Goal: Browse casually: Explore the website without a specific task or goal

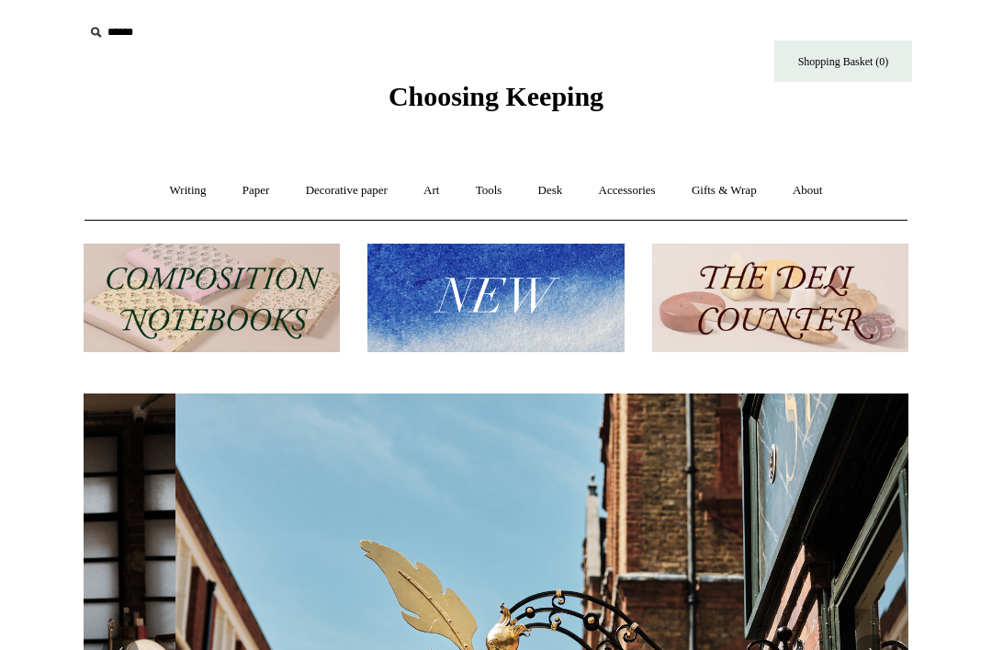
scroll to position [0, 825]
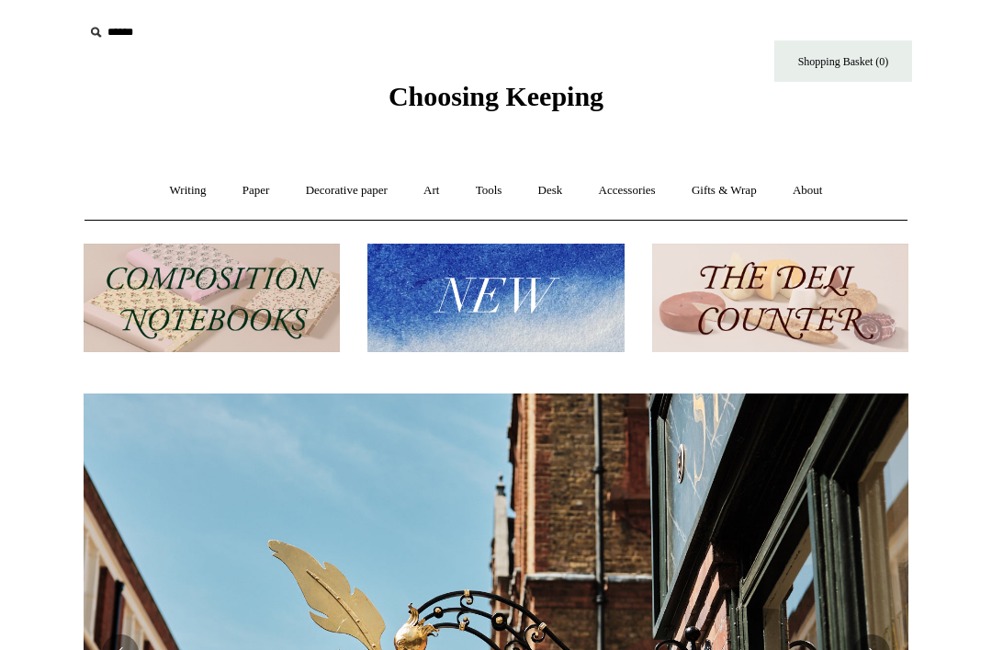
click at [430, 193] on link "Art +" at bounding box center [431, 190] width 49 height 49
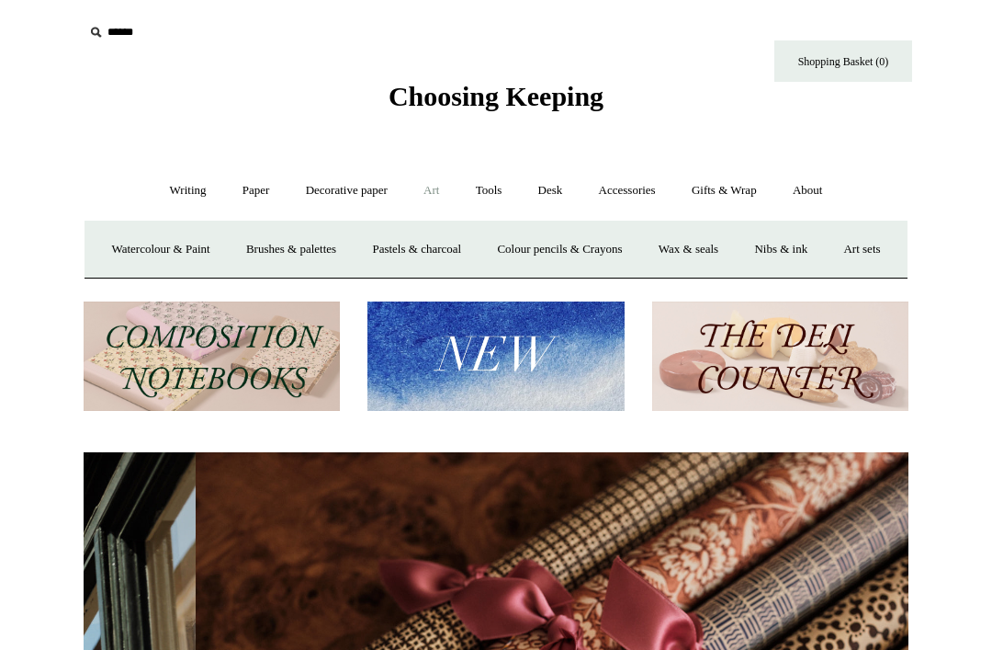
scroll to position [0, 1650]
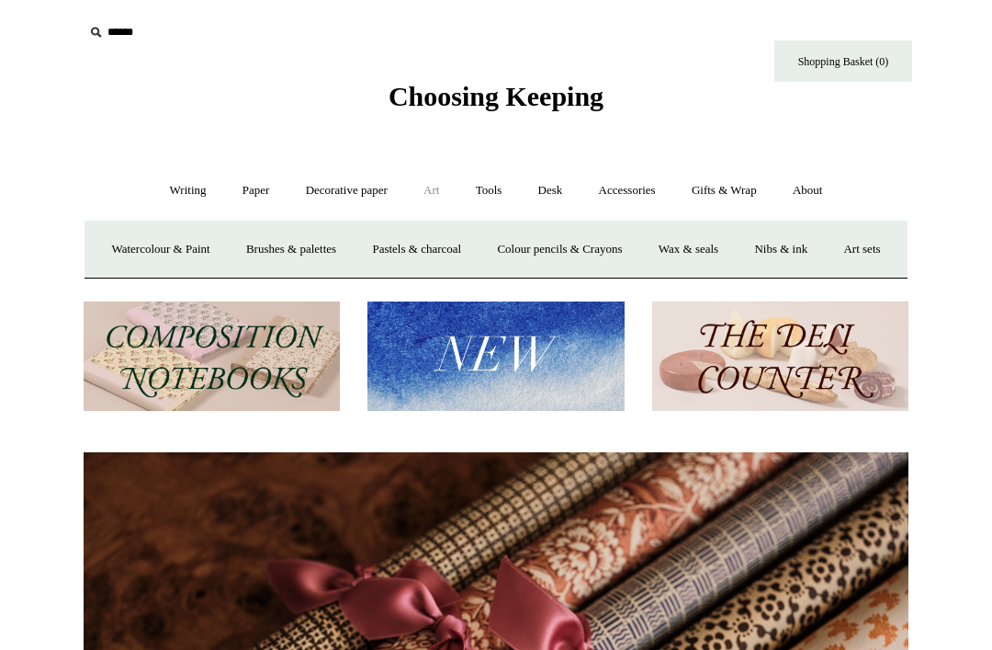
click at [735, 251] on link "Wax & seals" at bounding box center [688, 249] width 93 height 49
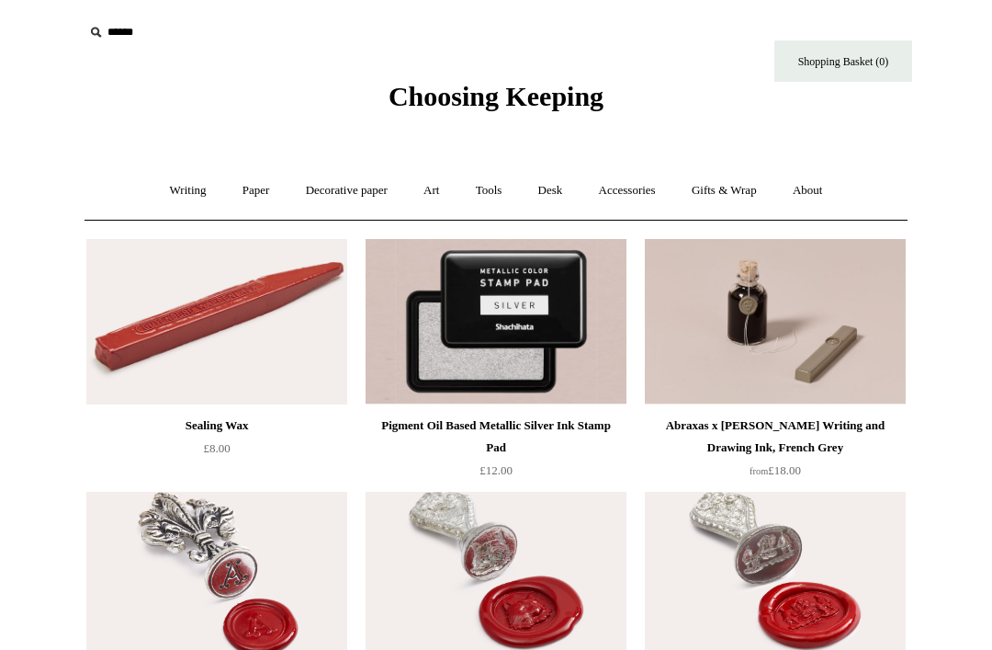
click at [550, 194] on link "Desk +" at bounding box center [551, 190] width 58 height 49
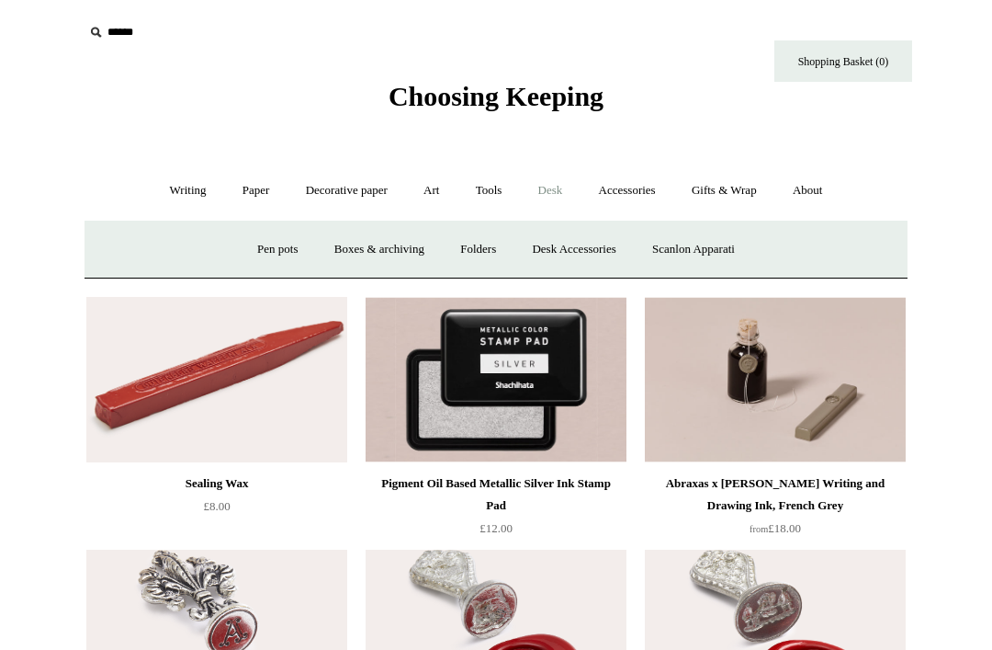
click at [716, 246] on link "Scanlon Apparati" at bounding box center [694, 249] width 116 height 49
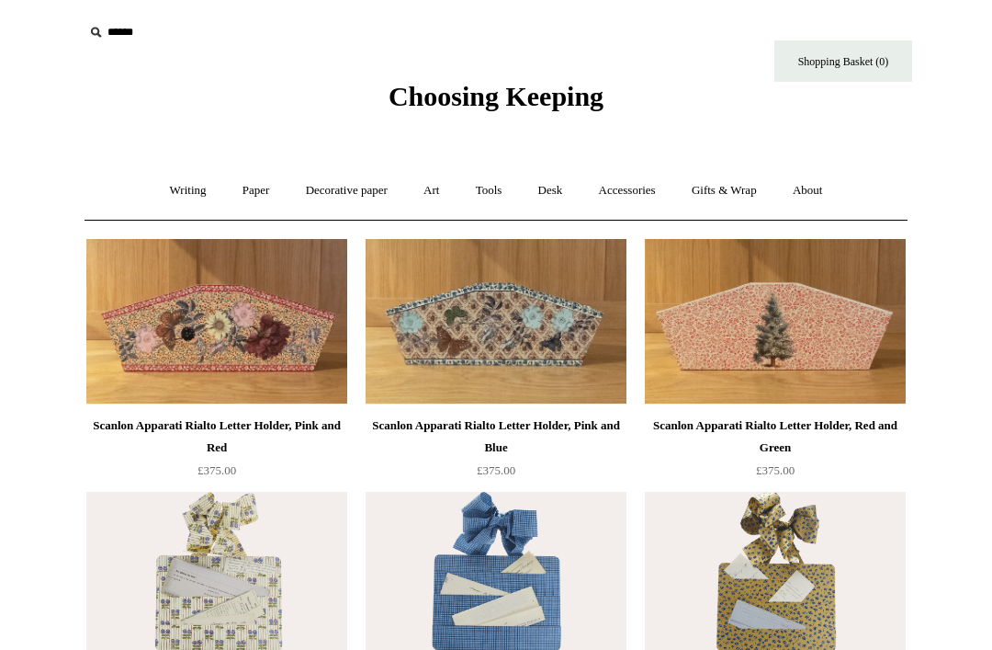
click at [564, 184] on link "Desk +" at bounding box center [551, 190] width 58 height 49
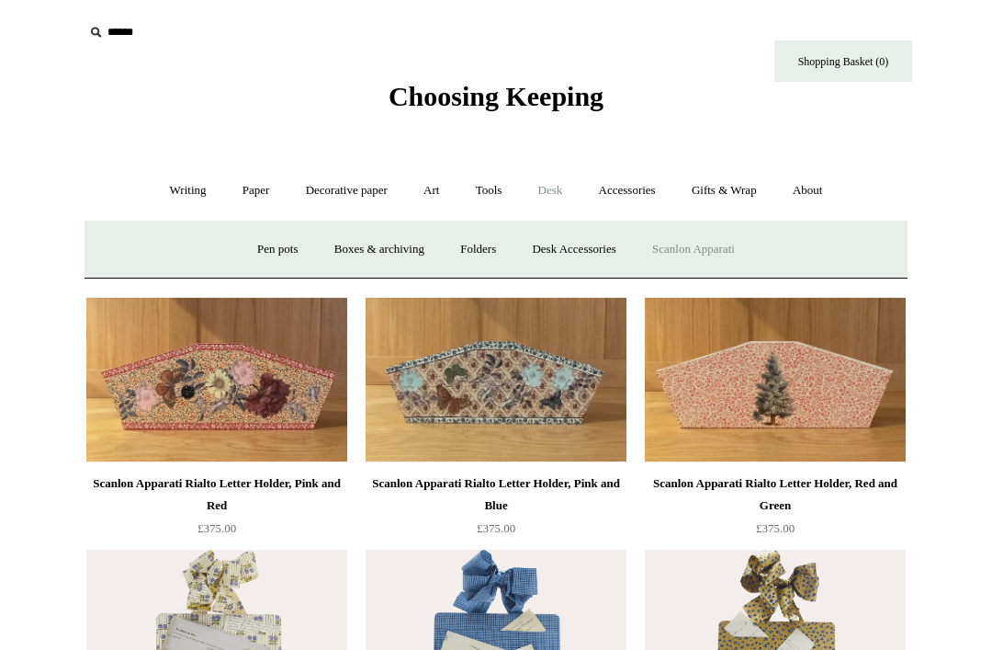
click at [587, 248] on link "Desk Accessories" at bounding box center [573, 249] width 117 height 49
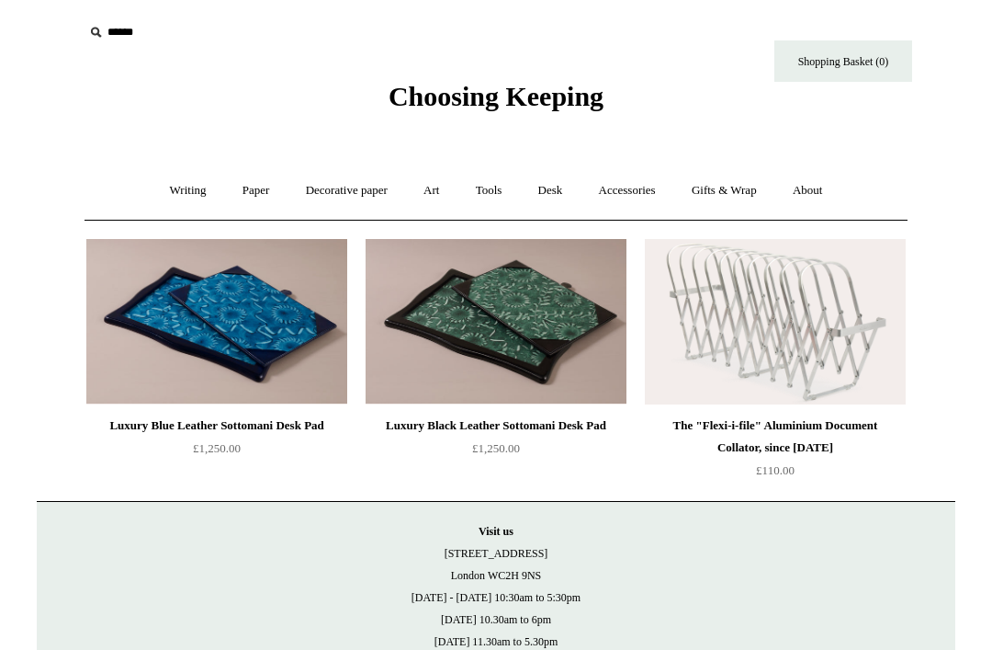
click at [806, 361] on img at bounding box center [775, 321] width 261 height 165
click at [346, 197] on link "Decorative paper +" at bounding box center [346, 190] width 115 height 49
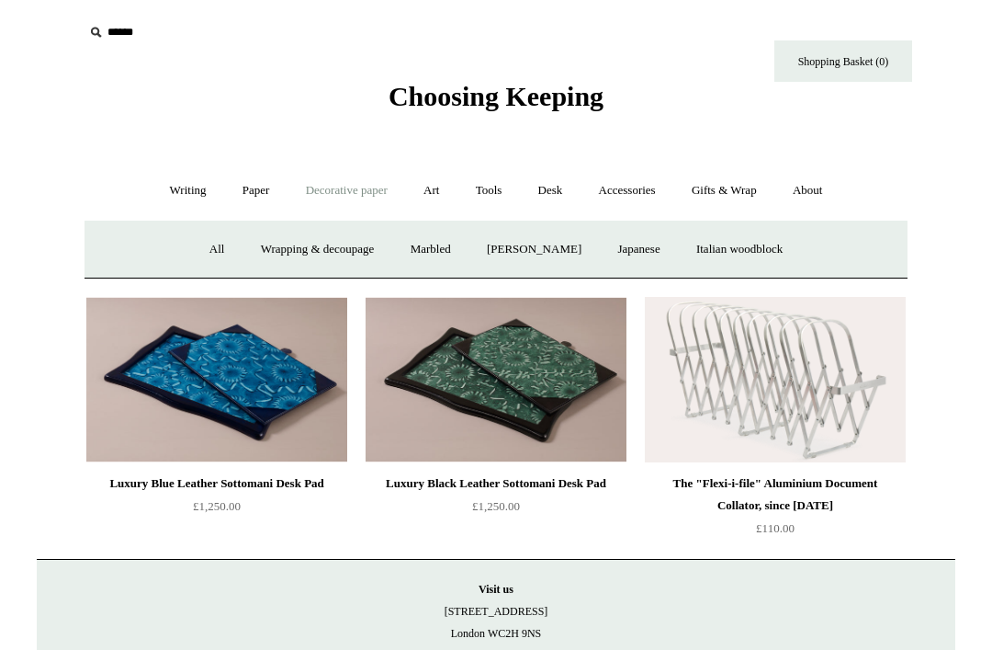
click at [776, 252] on link "Italian woodblock" at bounding box center [739, 249] width 119 height 49
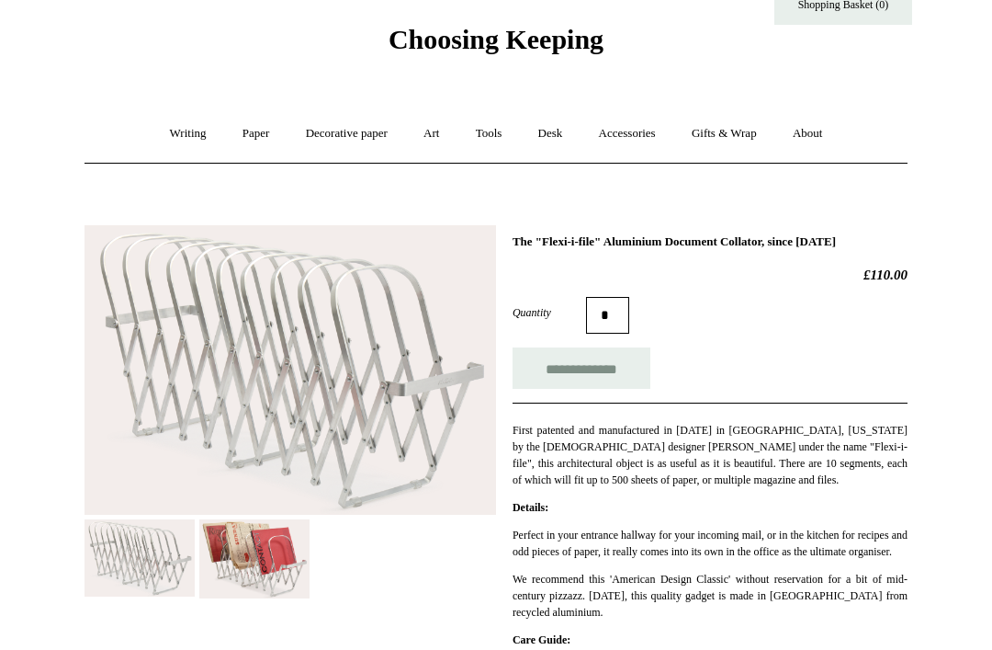
scroll to position [58, 0]
click at [277, 581] on img at bounding box center [254, 557] width 110 height 79
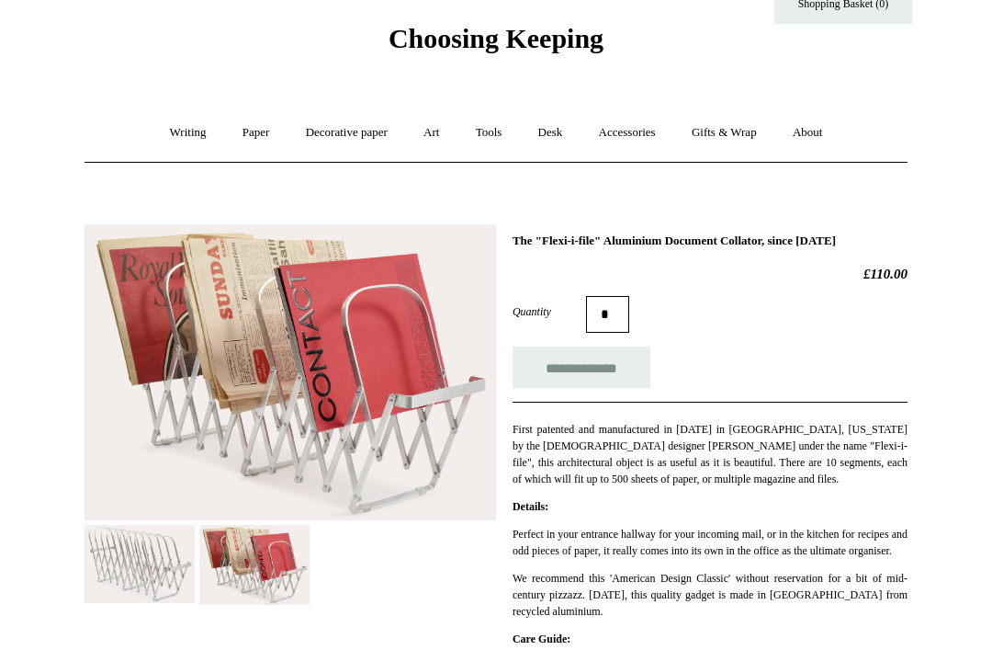
click at [155, 548] on img at bounding box center [140, 563] width 110 height 77
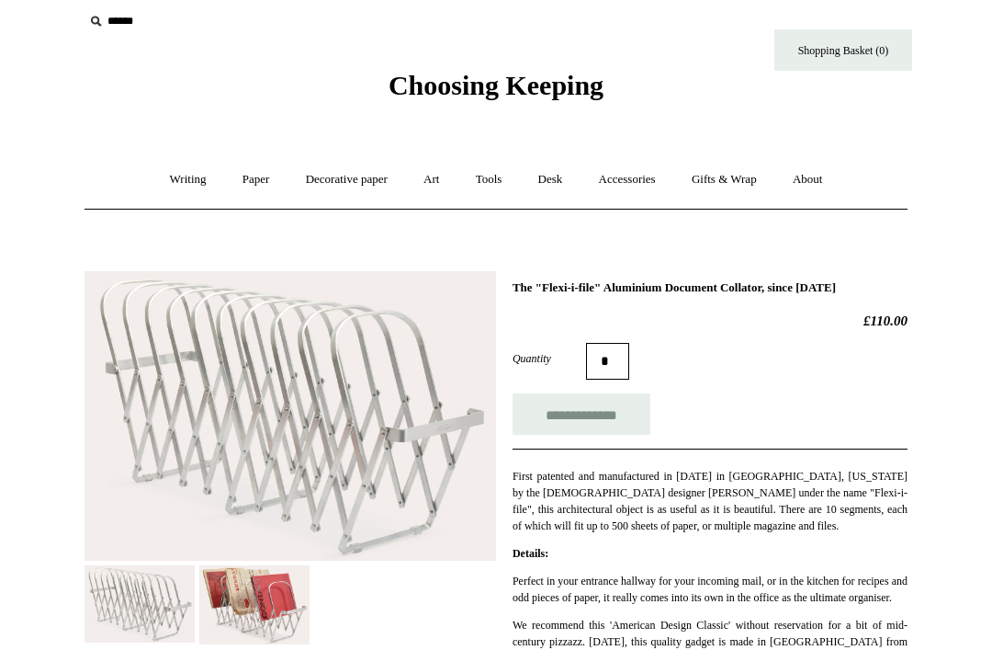
scroll to position [0, 0]
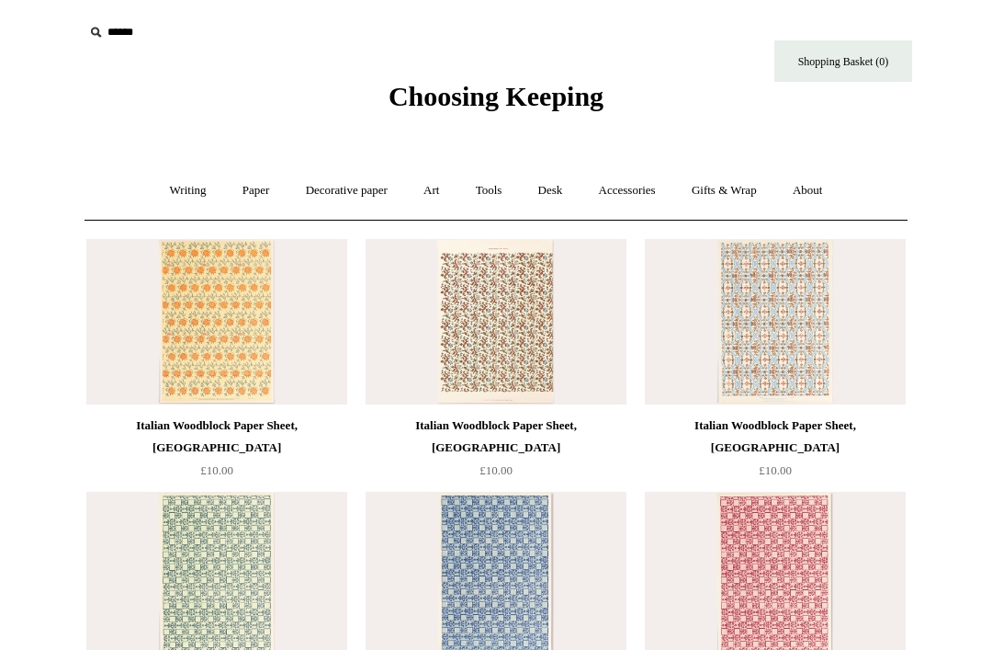
click at [362, 191] on link "Decorative paper +" at bounding box center [346, 190] width 115 height 49
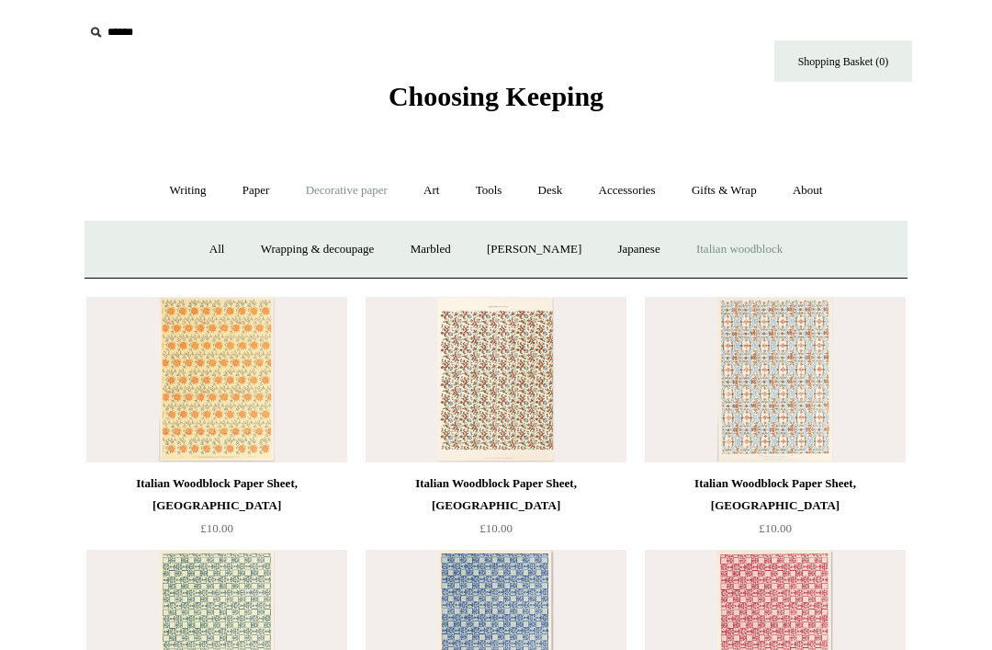
click at [534, 254] on link "[PERSON_NAME]" at bounding box center [534, 249] width 128 height 49
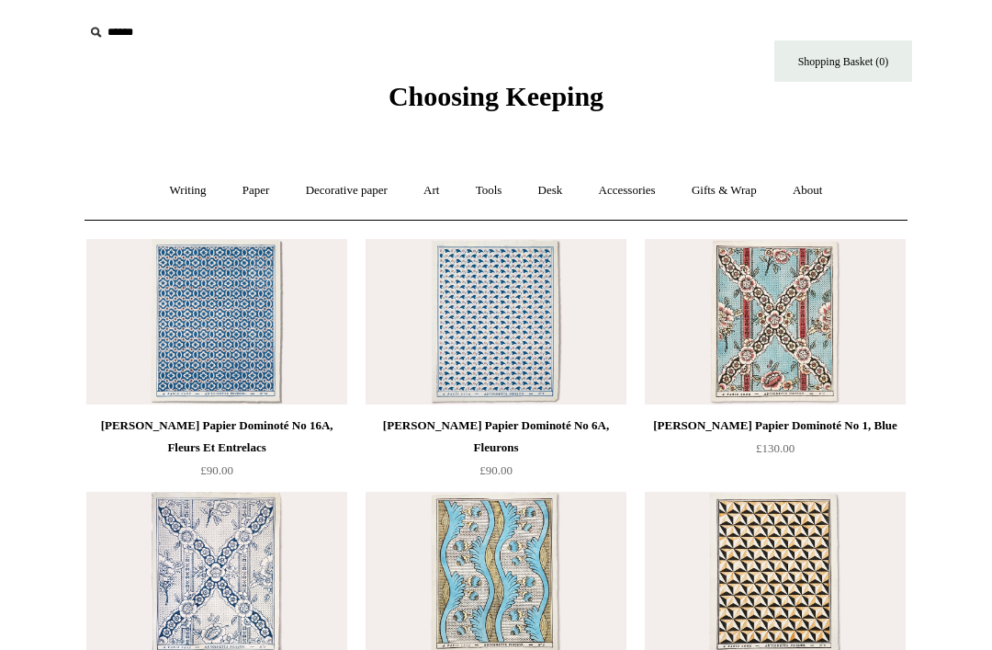
click at [247, 190] on link "Paper +" at bounding box center [256, 190] width 61 height 49
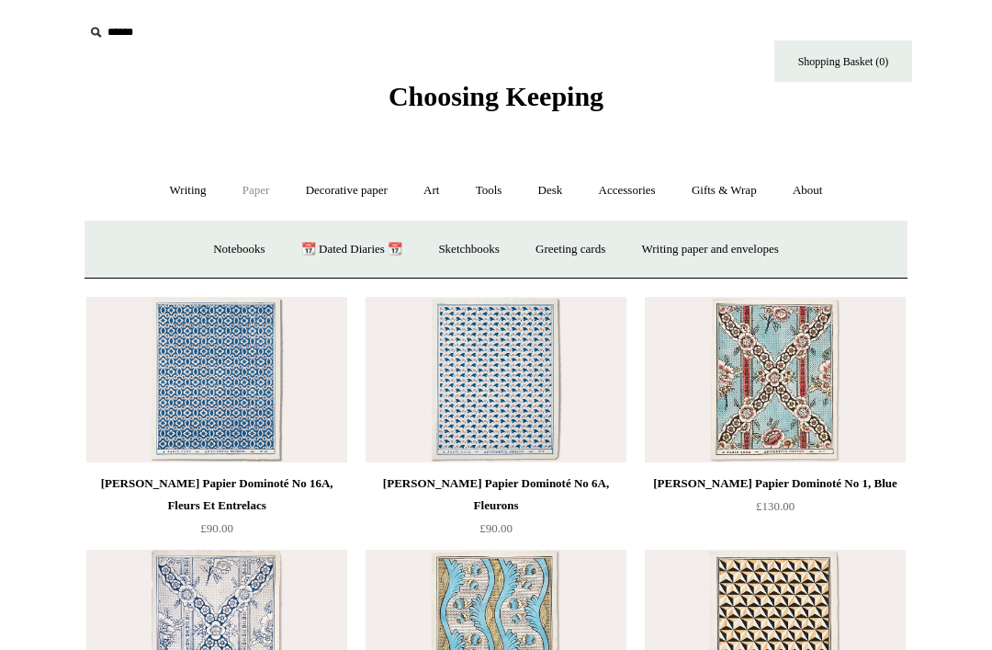
click at [744, 255] on link "Writing paper and envelopes +" at bounding box center [711, 249] width 170 height 49
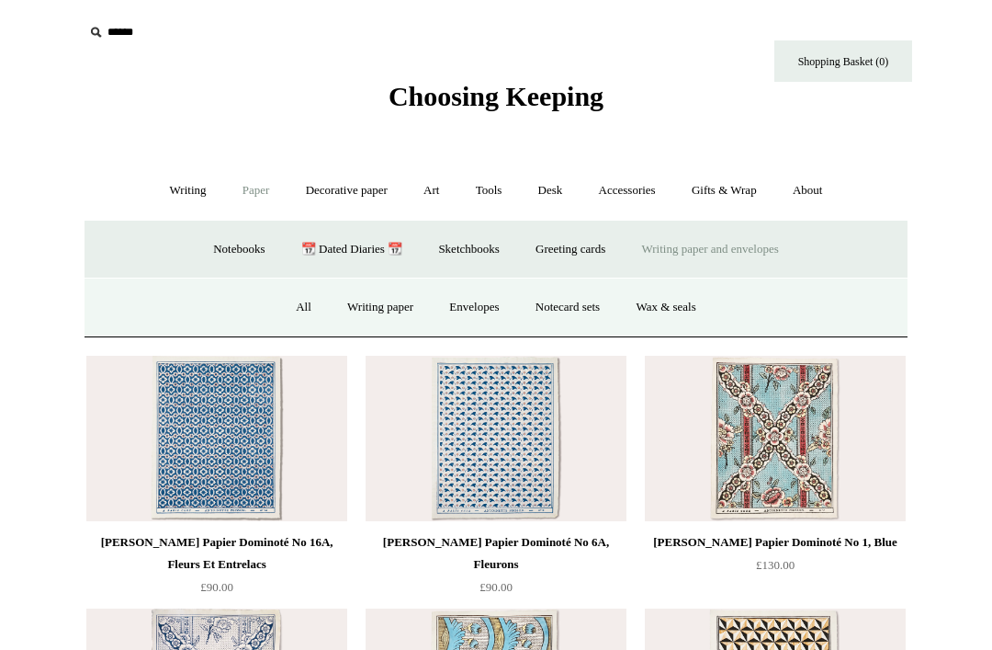
click at [378, 315] on link "Writing paper" at bounding box center [380, 307] width 99 height 49
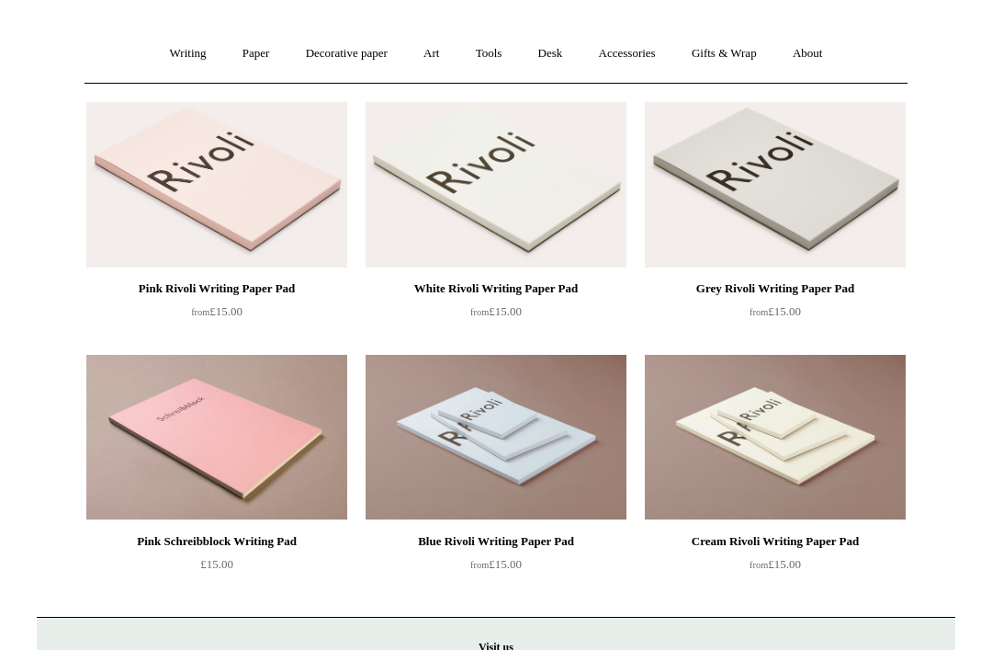
scroll to position [106, 0]
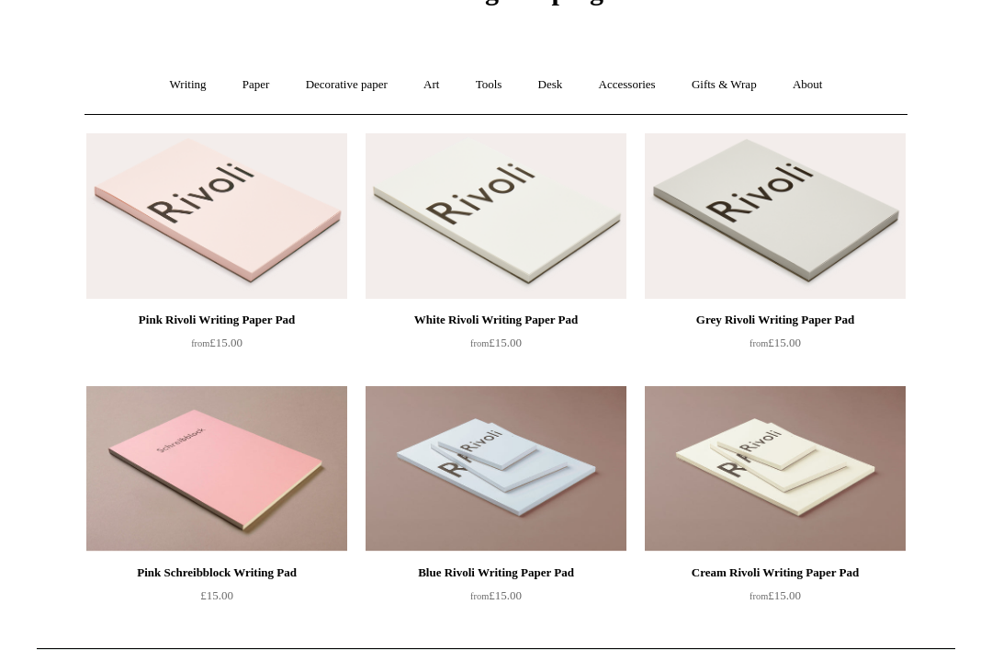
click at [173, 85] on link "Writing +" at bounding box center [188, 85] width 70 height 49
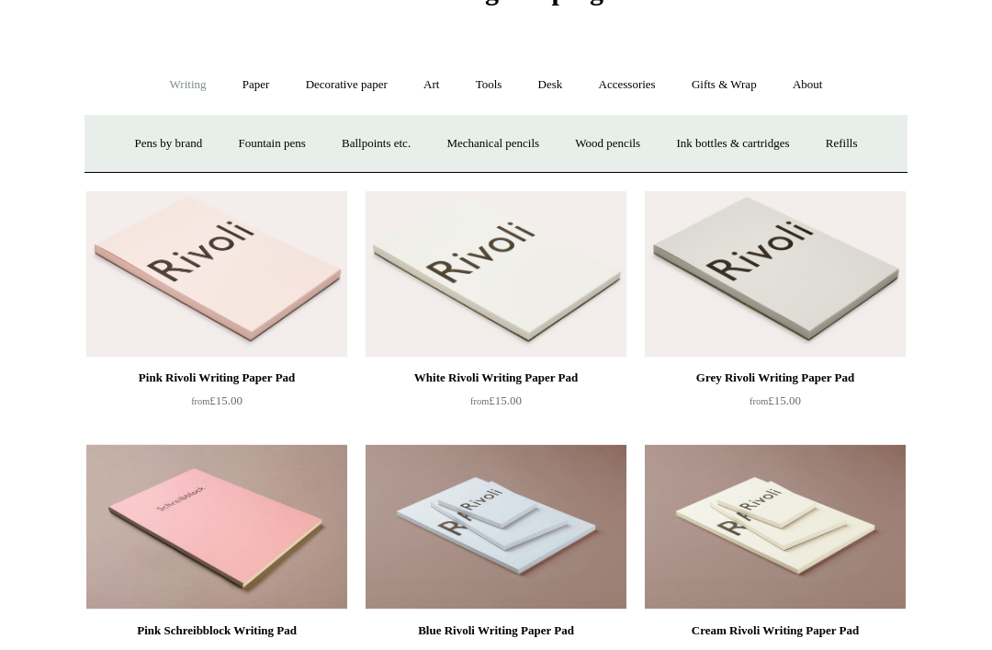
click at [617, 141] on link "Wood pencils +" at bounding box center [608, 143] width 98 height 49
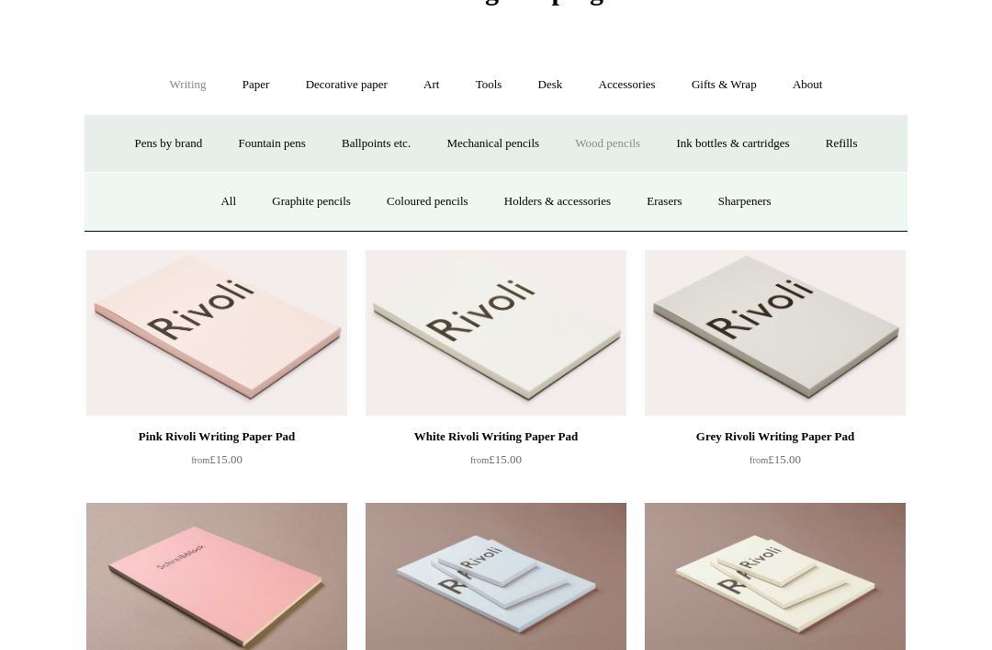
click at [299, 199] on link "Graphite pencils" at bounding box center [311, 201] width 112 height 49
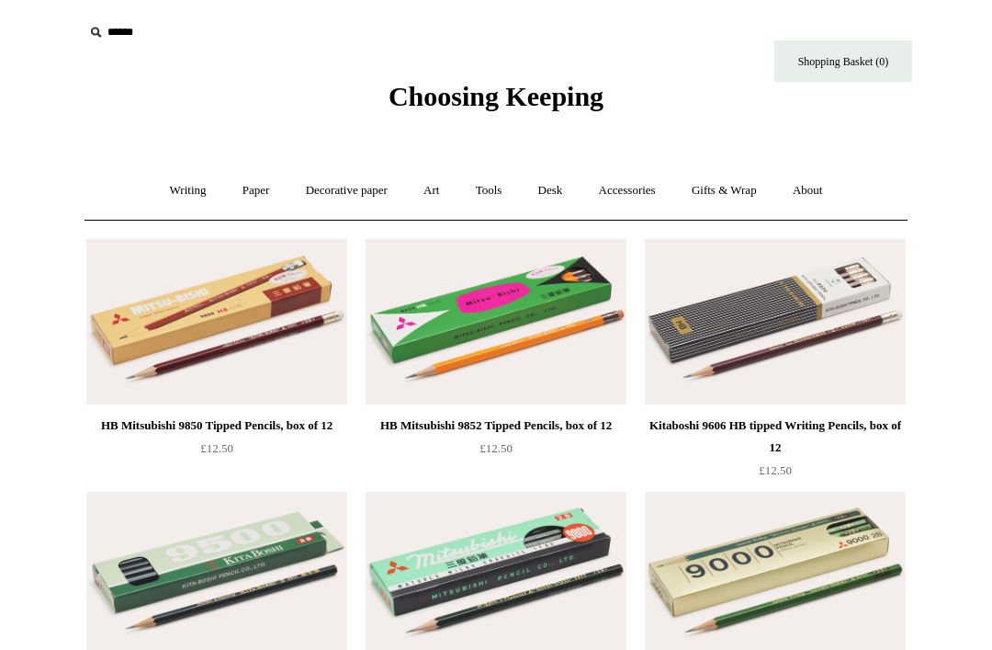
click at [170, 198] on link "Writing +" at bounding box center [188, 190] width 70 height 49
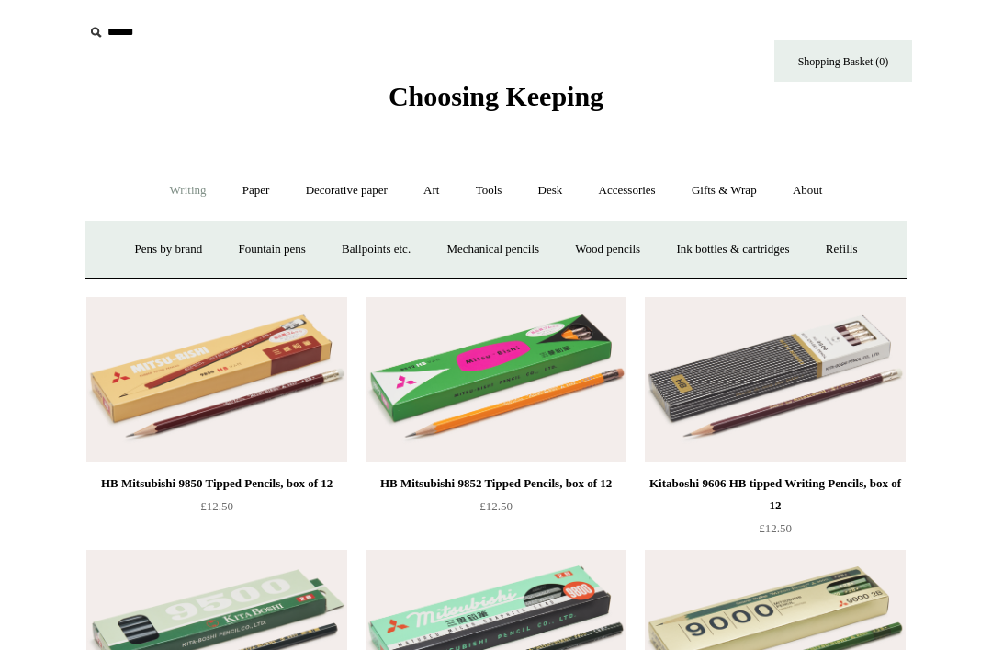
click at [362, 255] on link "Ballpoints etc. +" at bounding box center [376, 249] width 102 height 49
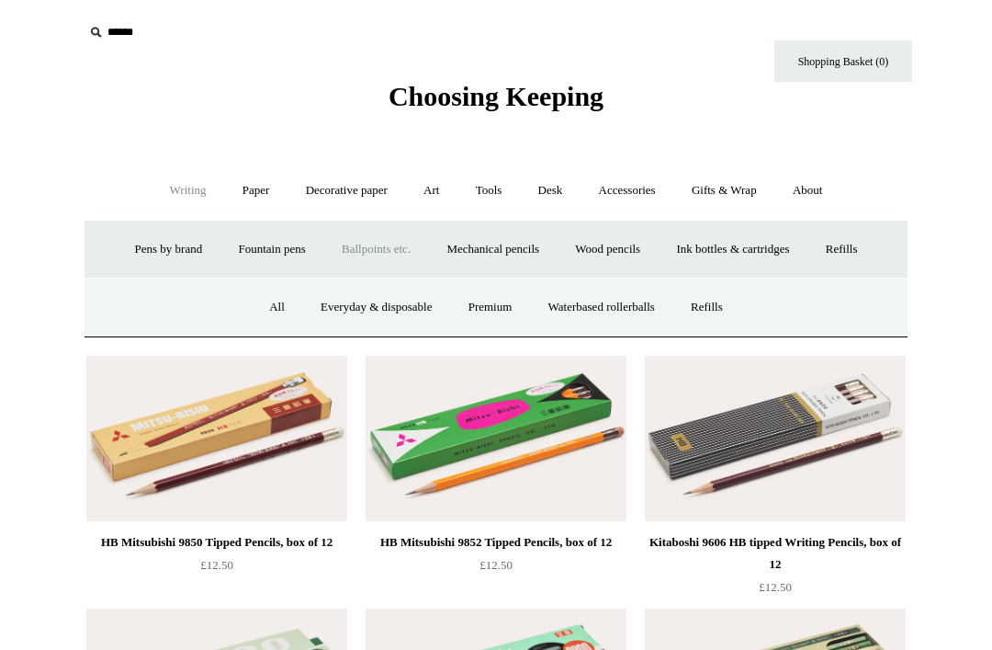
click at [266, 245] on link "Fountain pens +" at bounding box center [271, 249] width 100 height 49
click at [226, 305] on link "Everyday" at bounding box center [238, 307] width 79 height 49
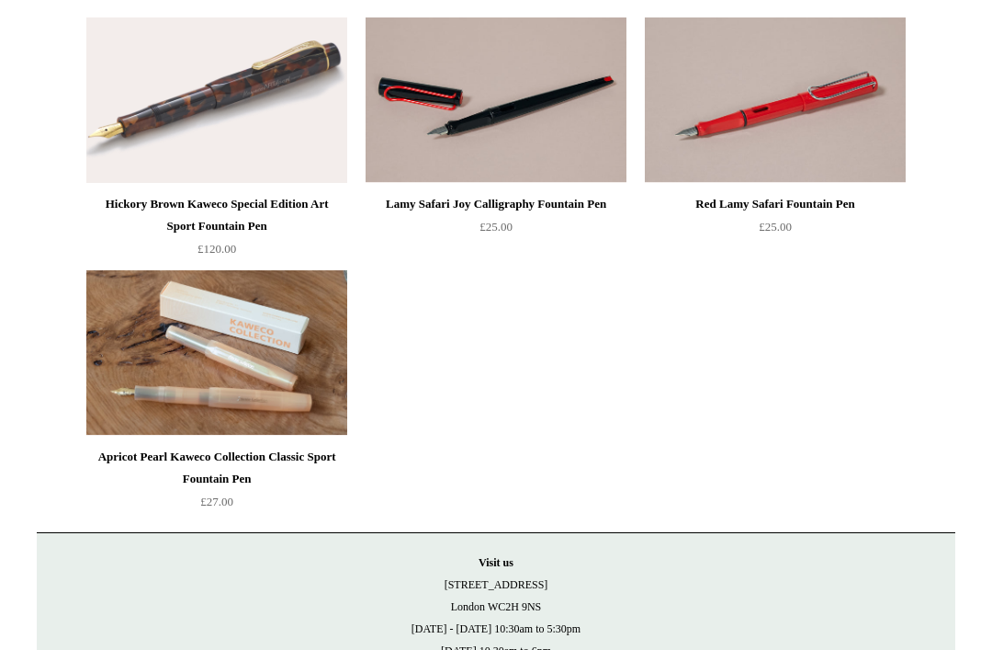
scroll to position [1991, 0]
